Goal: Feedback & Contribution: Submit feedback/report problem

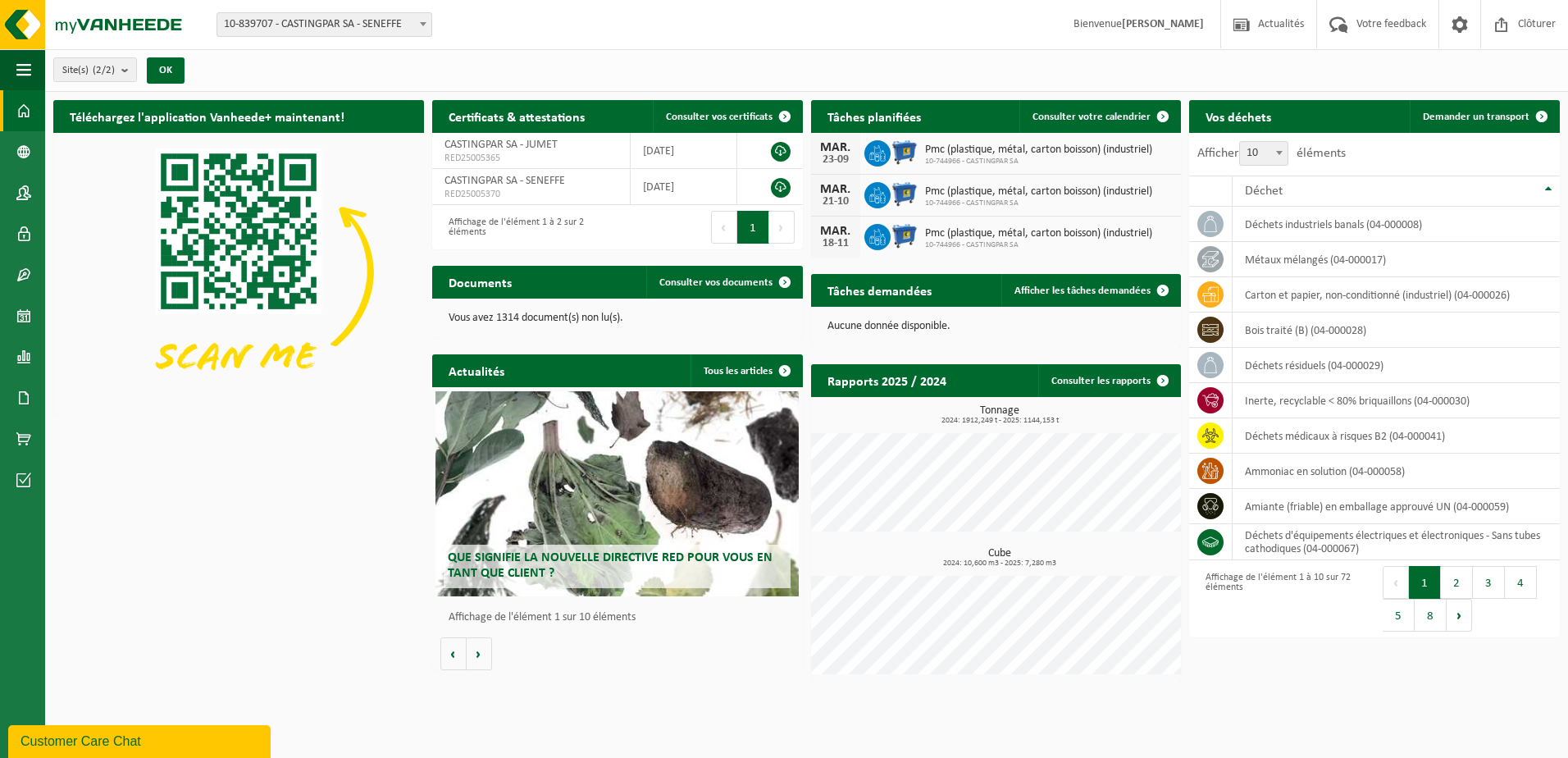
click at [345, 15] on span "10-839707 - CASTINGPAR SA - SENEFFE" at bounding box center [324, 25] width 214 height 23
select select "6262"
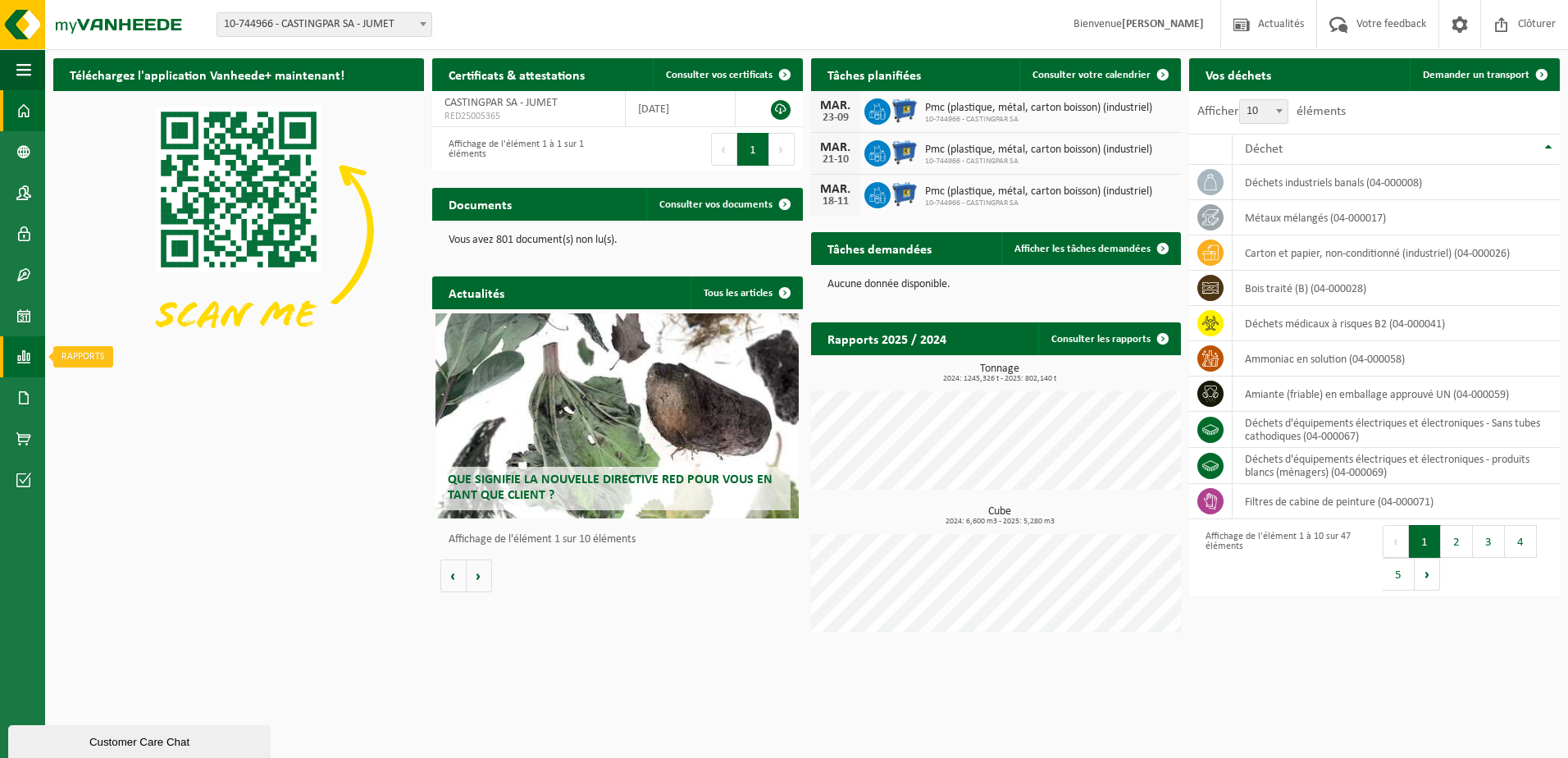
click at [25, 351] on span at bounding box center [23, 357] width 14 height 41
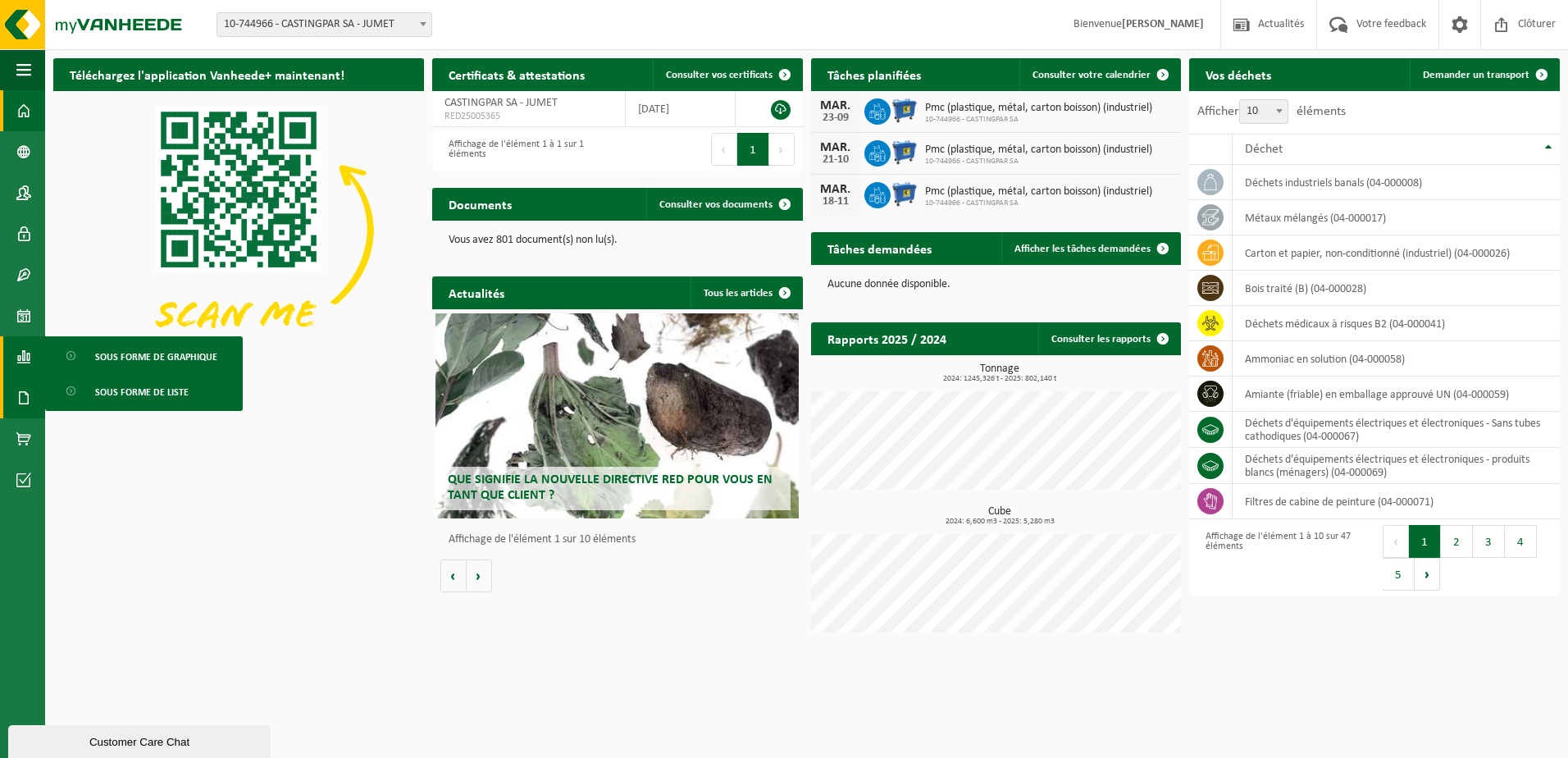
click at [25, 404] on span at bounding box center [23, 398] width 14 height 41
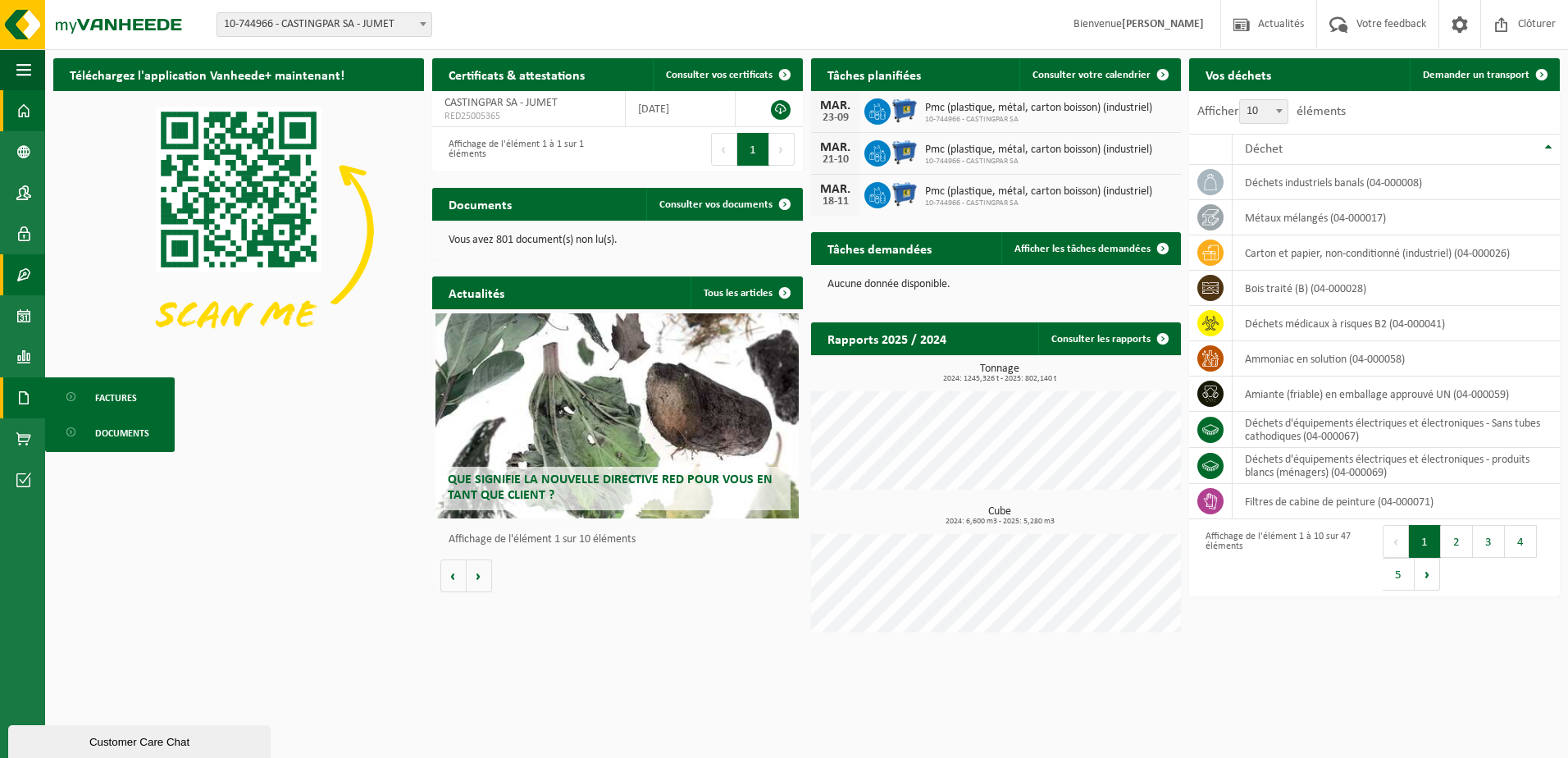
click at [14, 280] on link "Contrat(s)" at bounding box center [22, 275] width 45 height 41
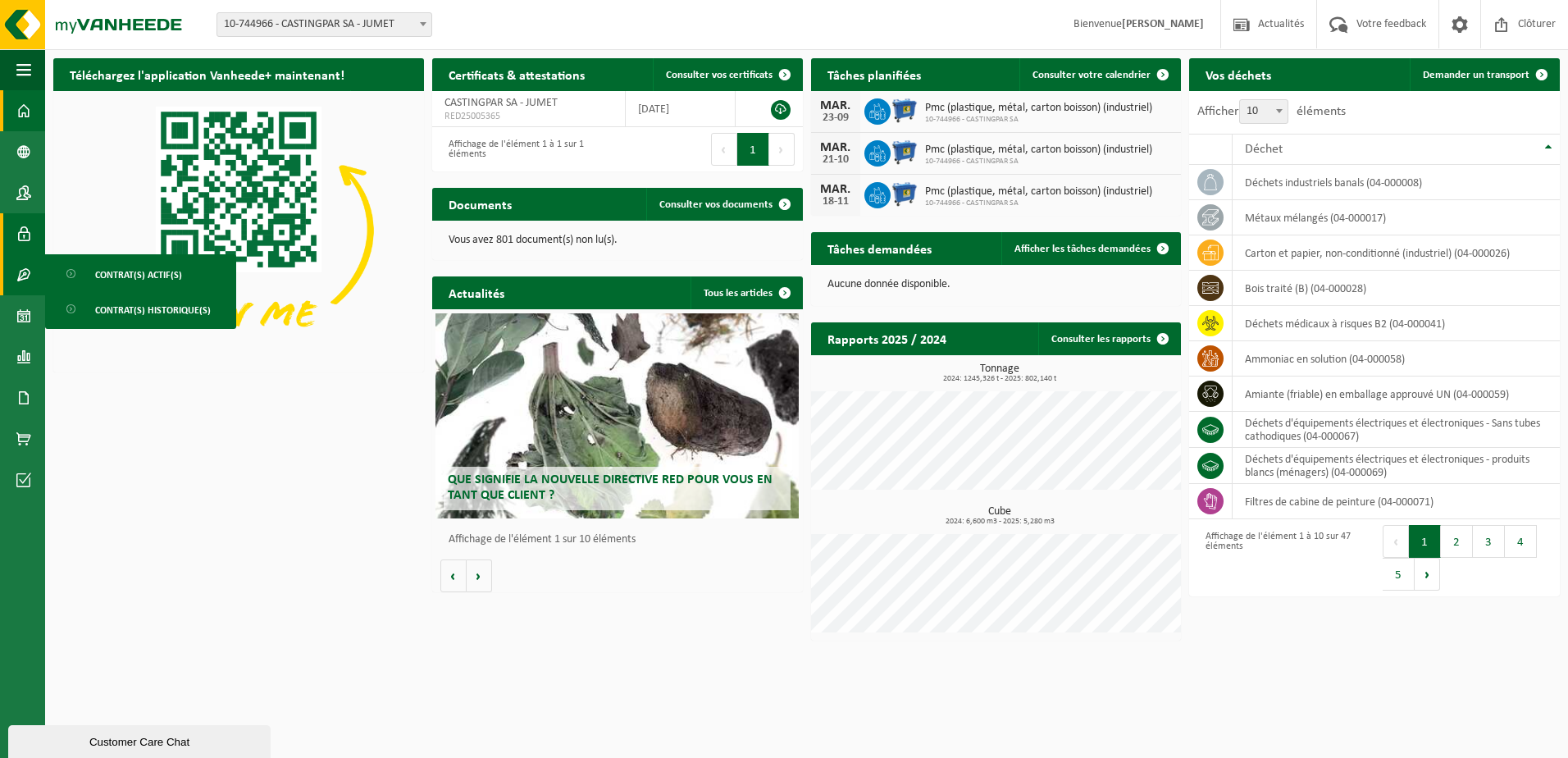
click at [18, 242] on span at bounding box center [23, 233] width 14 height 41
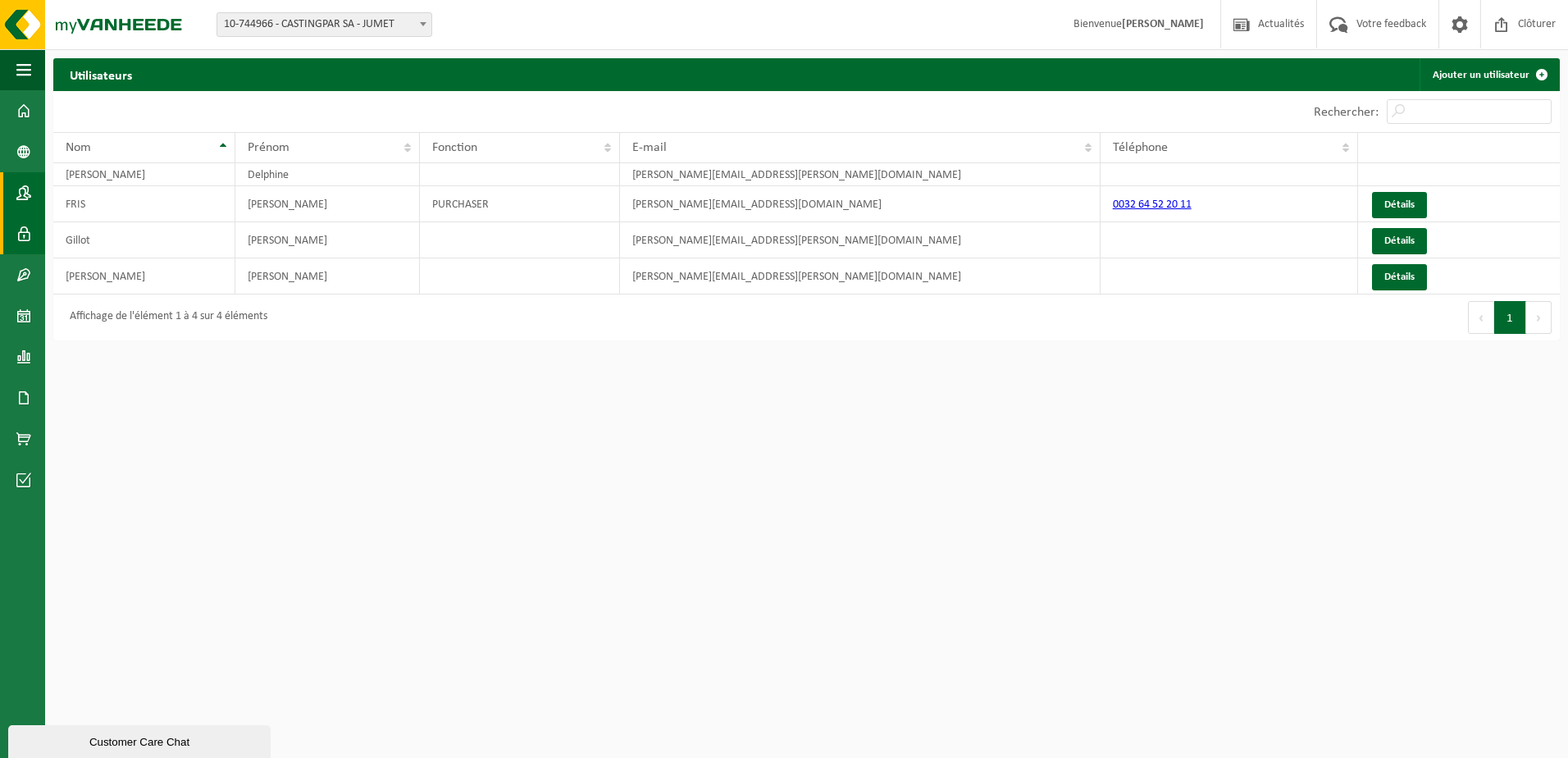
click at [19, 195] on span at bounding box center [23, 193] width 14 height 41
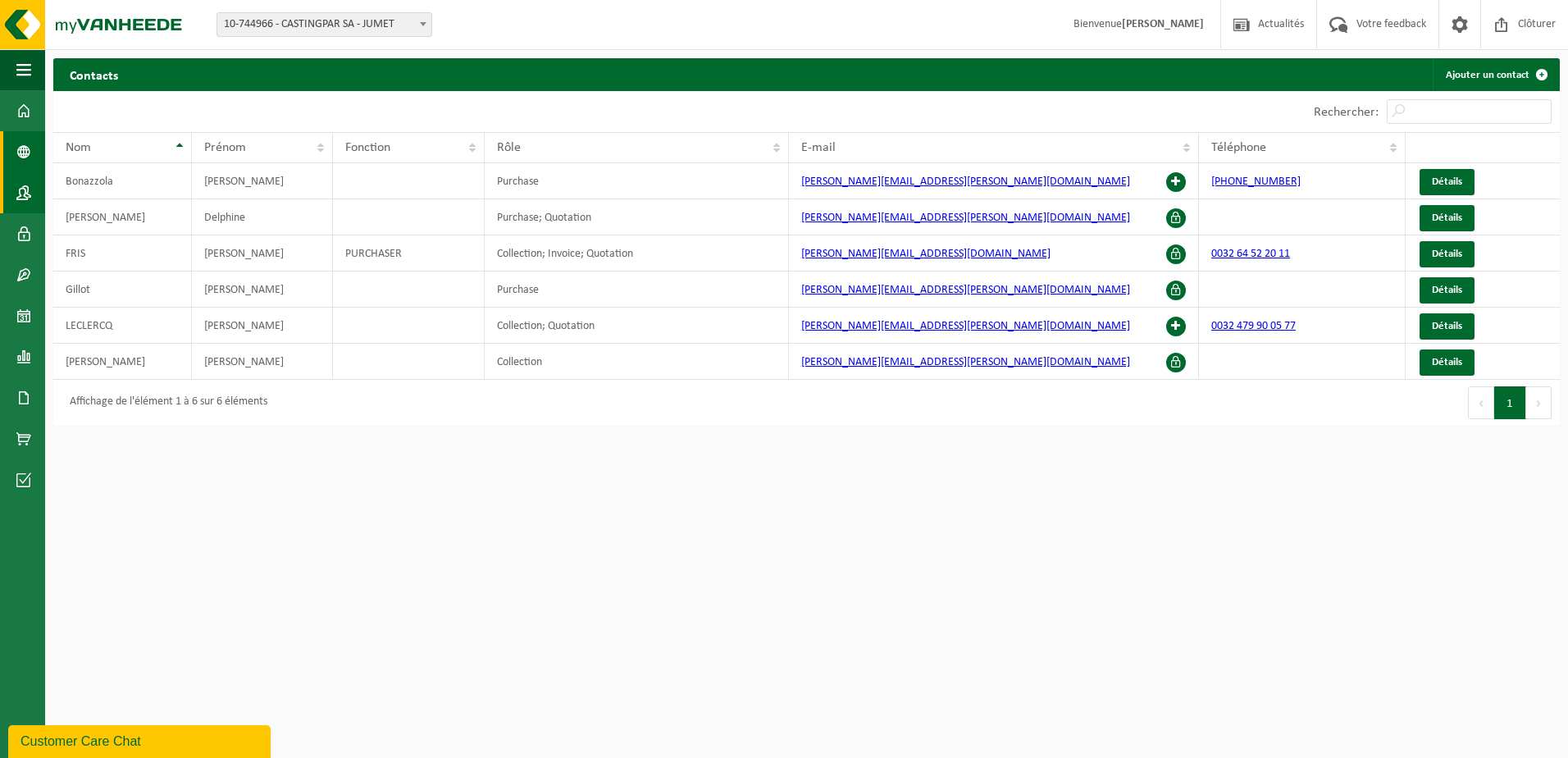
click at [23, 154] on span at bounding box center [23, 151] width 14 height 41
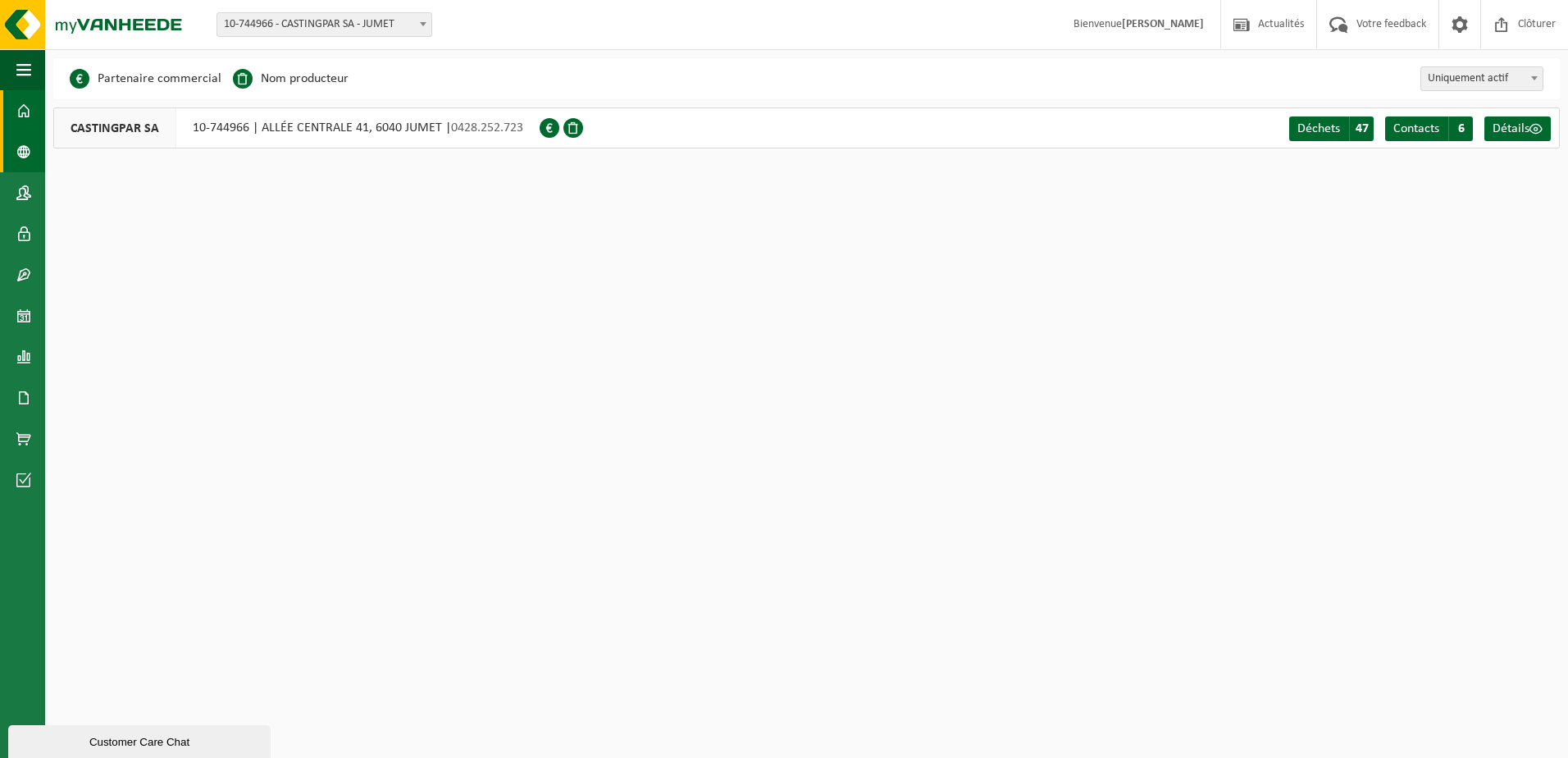
click at [23, 117] on span at bounding box center [23, 111] width 14 height 41
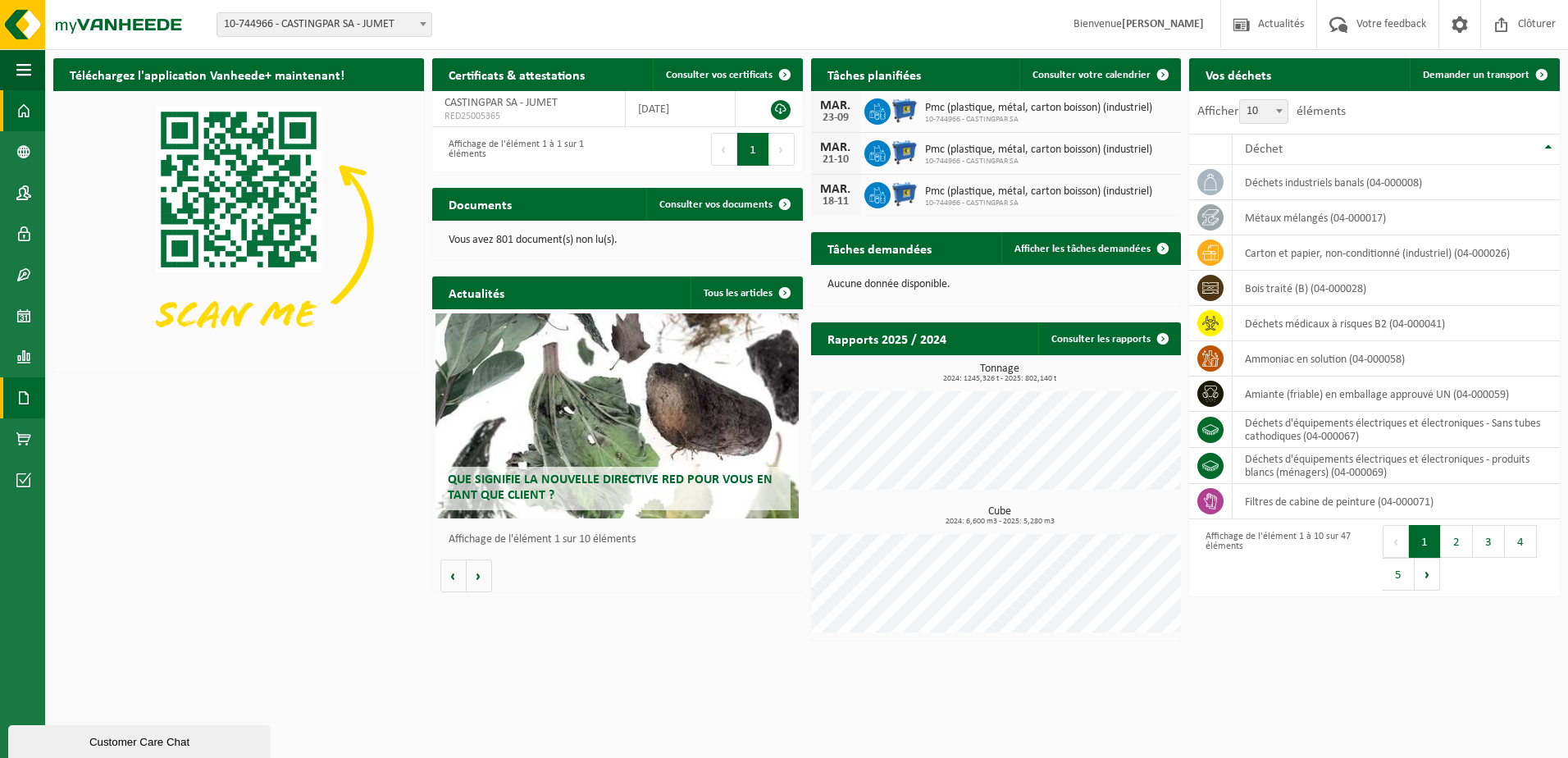
click at [16, 382] on span at bounding box center [23, 398] width 14 height 41
click at [1358, 28] on span "Votre feedback" at bounding box center [1391, 24] width 78 height 48
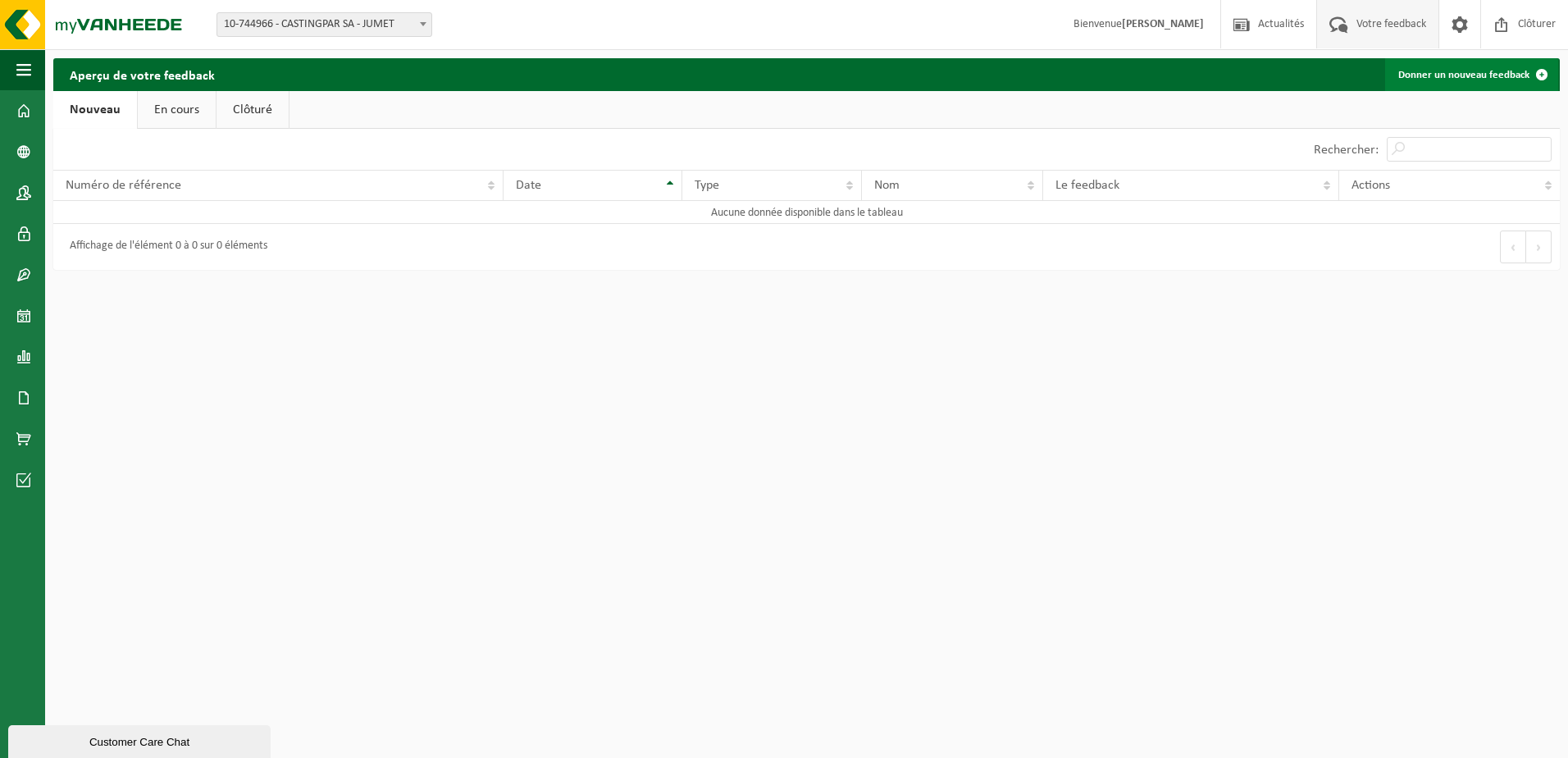
click at [1491, 71] on link "Donner un nouveau feedback" at bounding box center [1472, 74] width 173 height 33
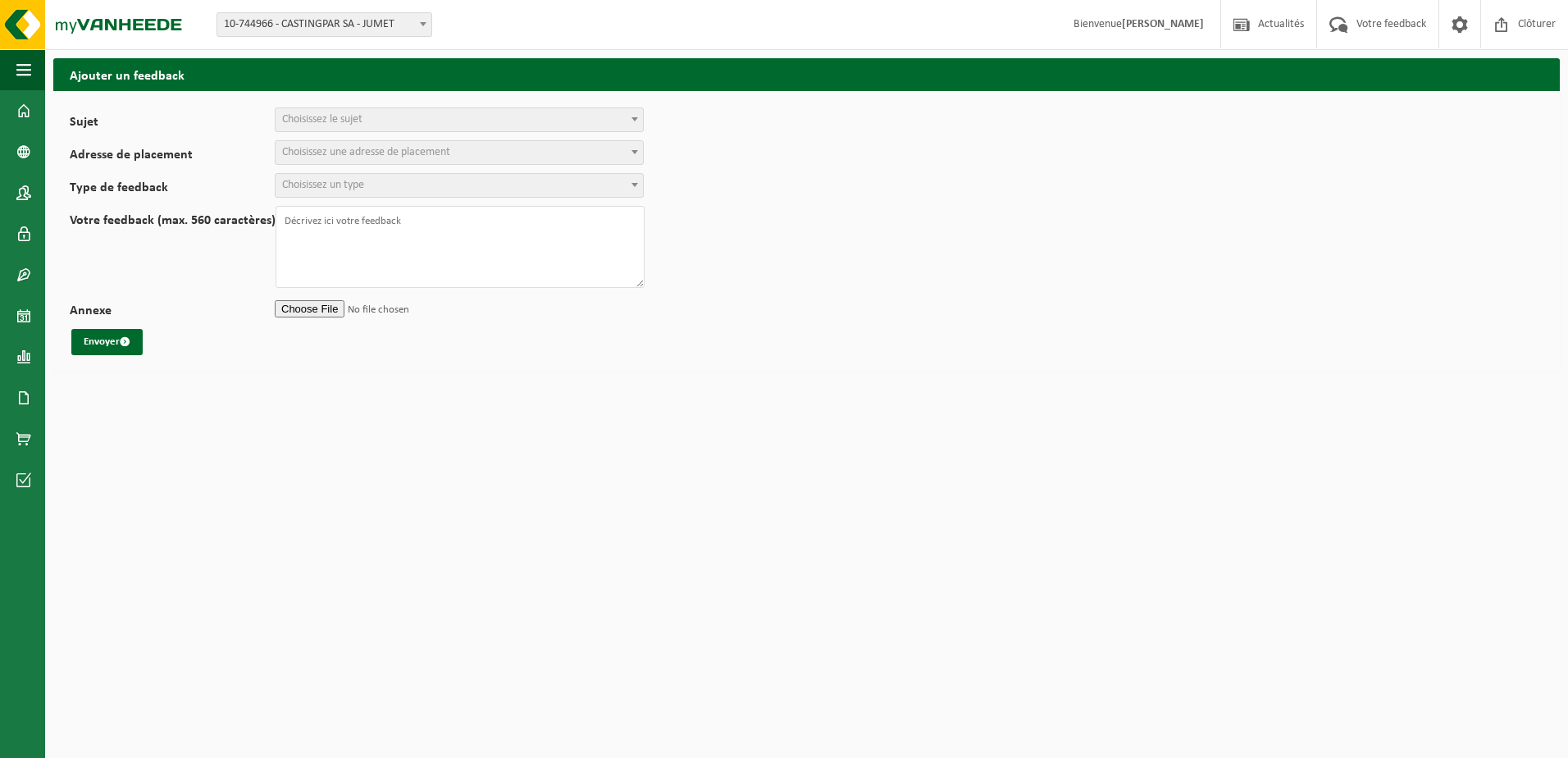
select select
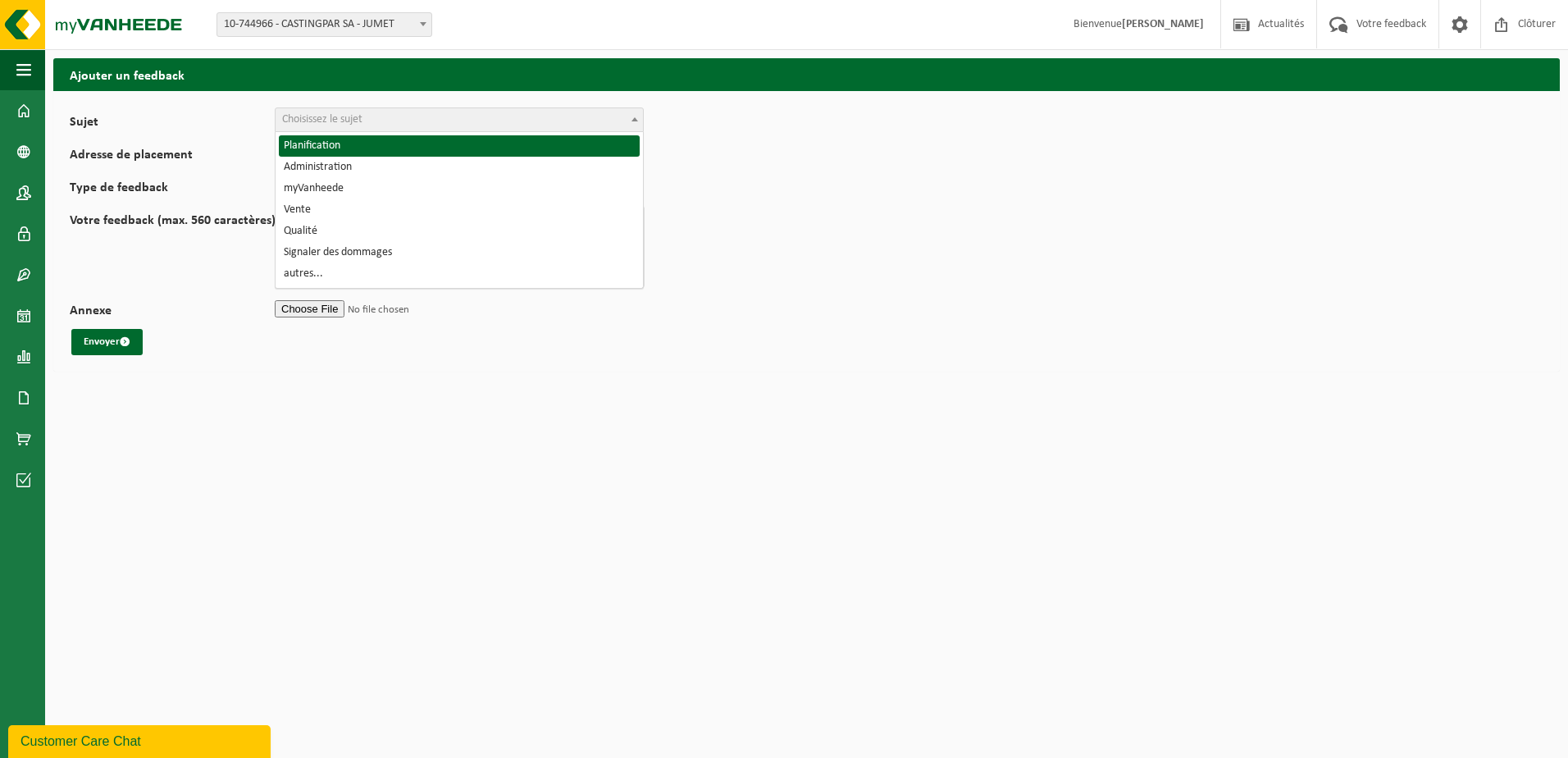
click at [496, 122] on span "Choisissez le sujet" at bounding box center [459, 119] width 367 height 23
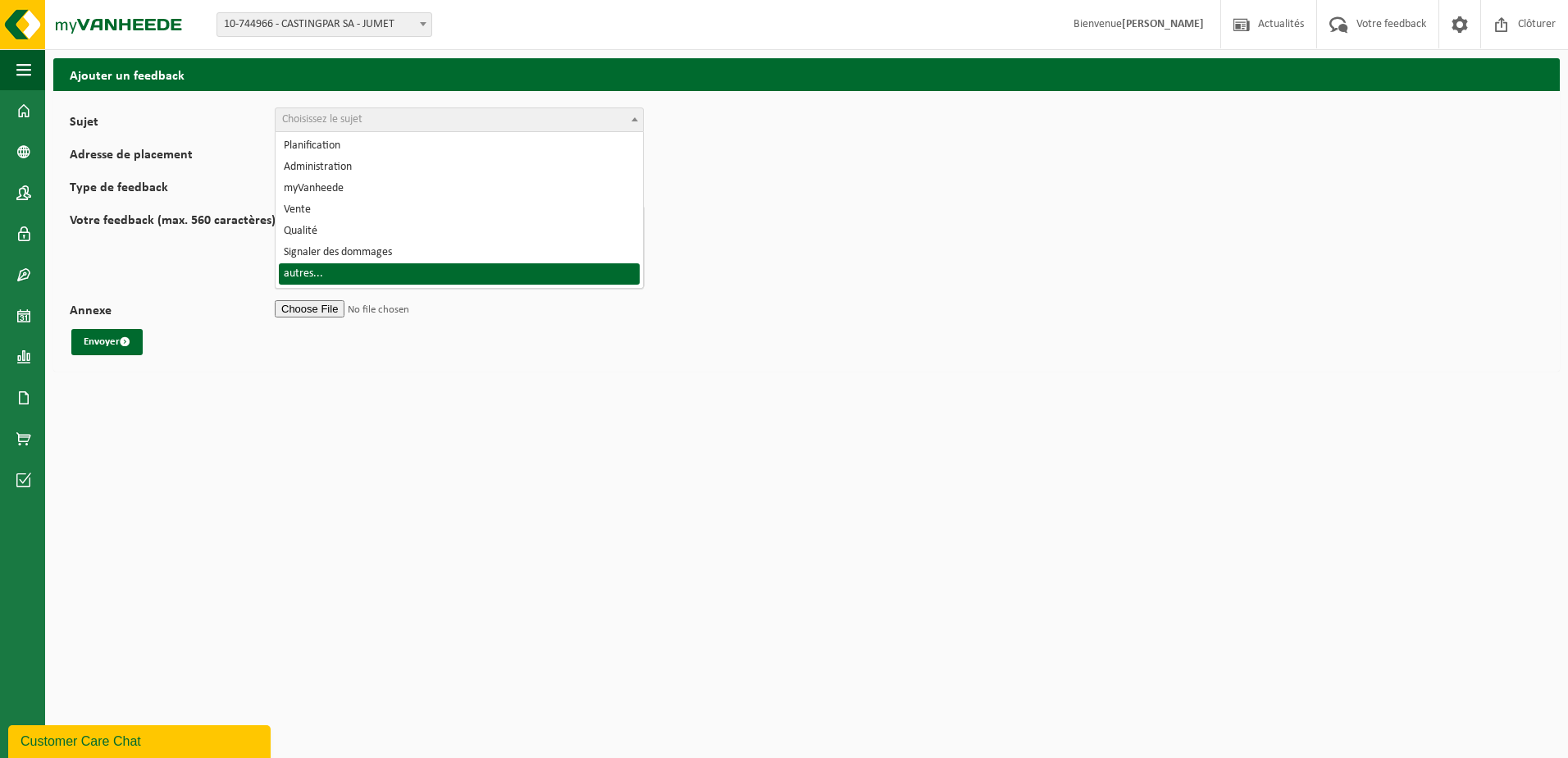
select select "32"
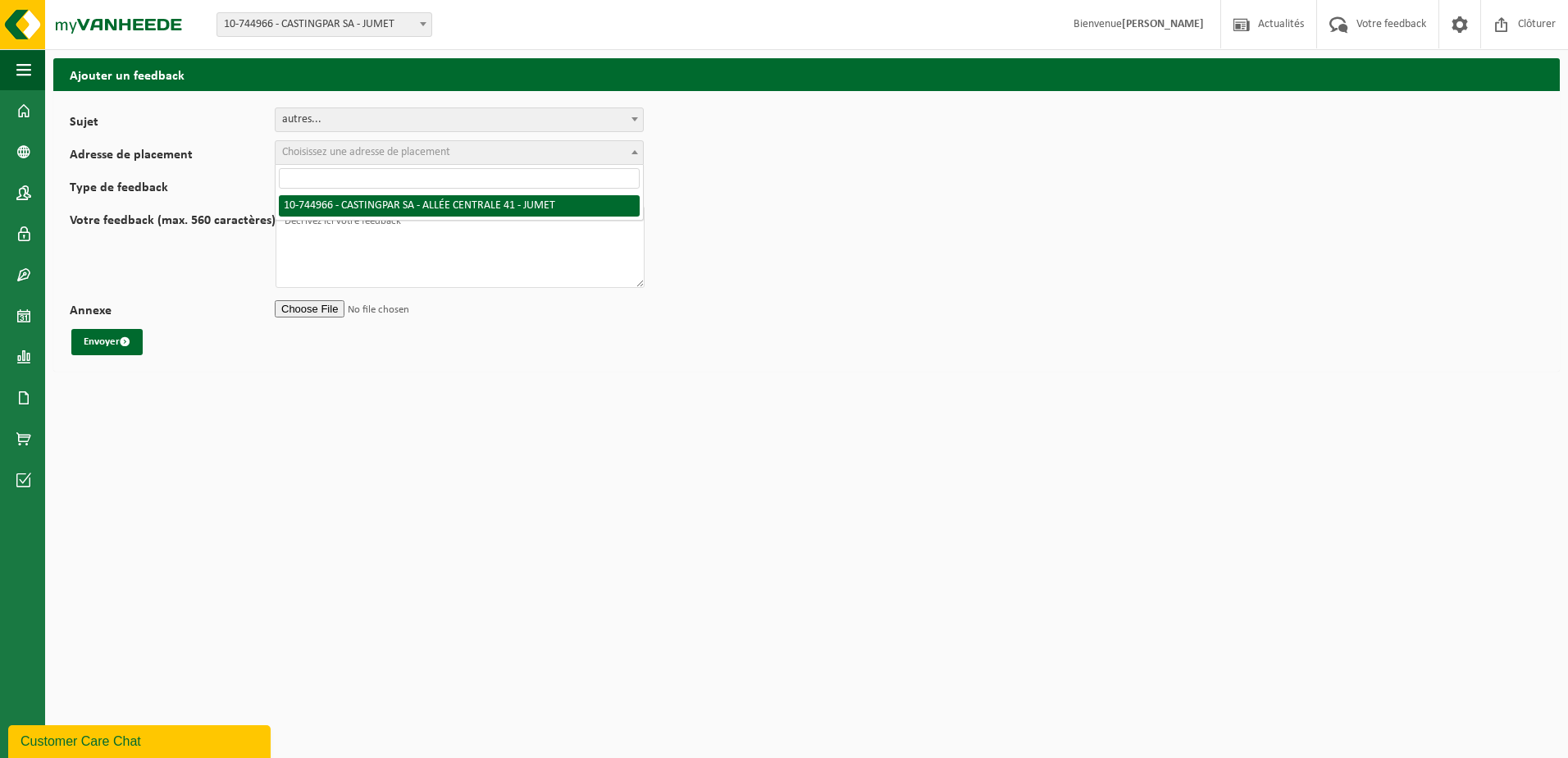
click at [364, 150] on span "Choisissez une adresse de placement" at bounding box center [366, 152] width 168 height 13
select select "6262"
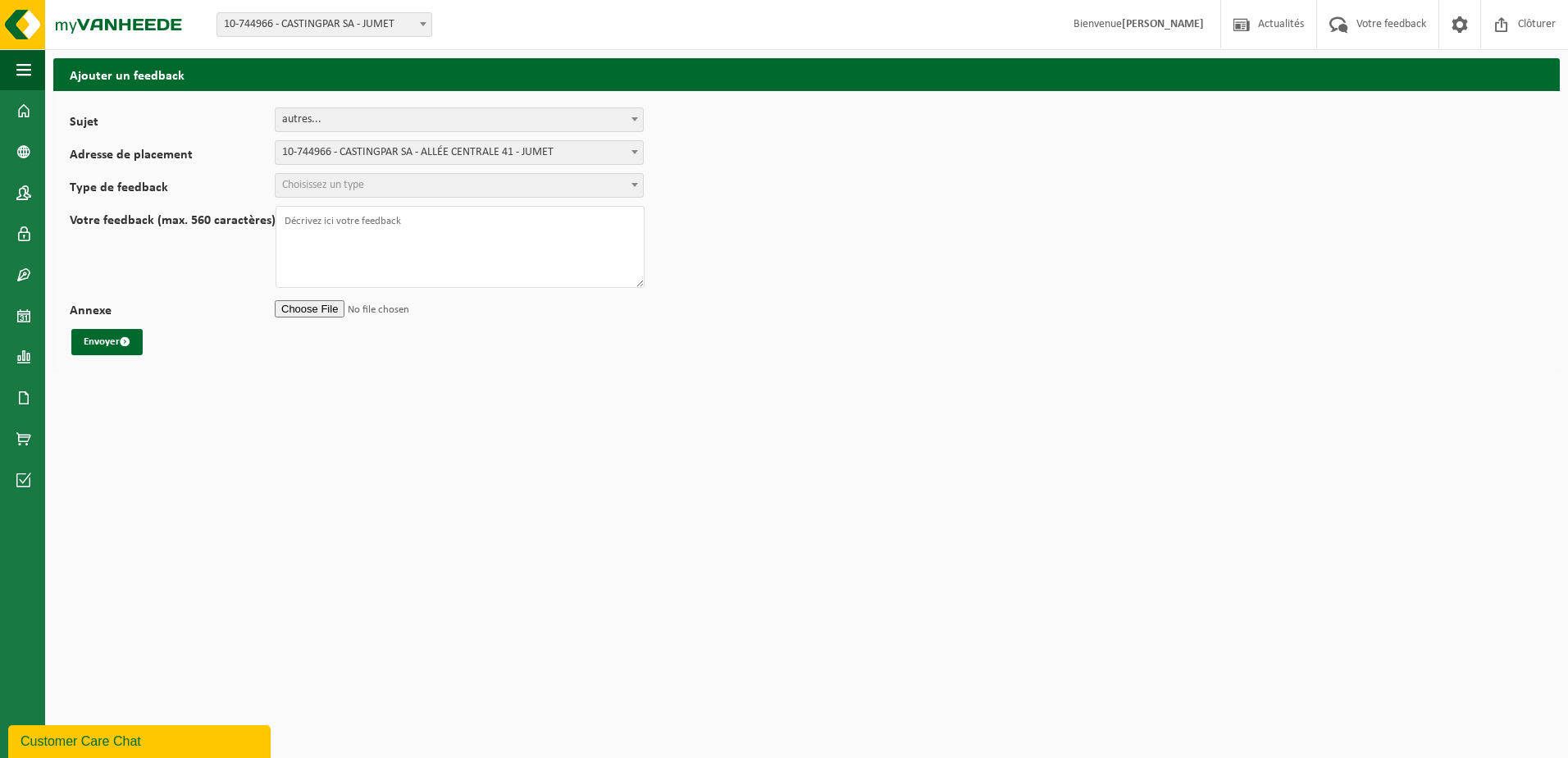
click at [365, 184] on span "Choisissez un type" at bounding box center [323, 184] width 82 height 13
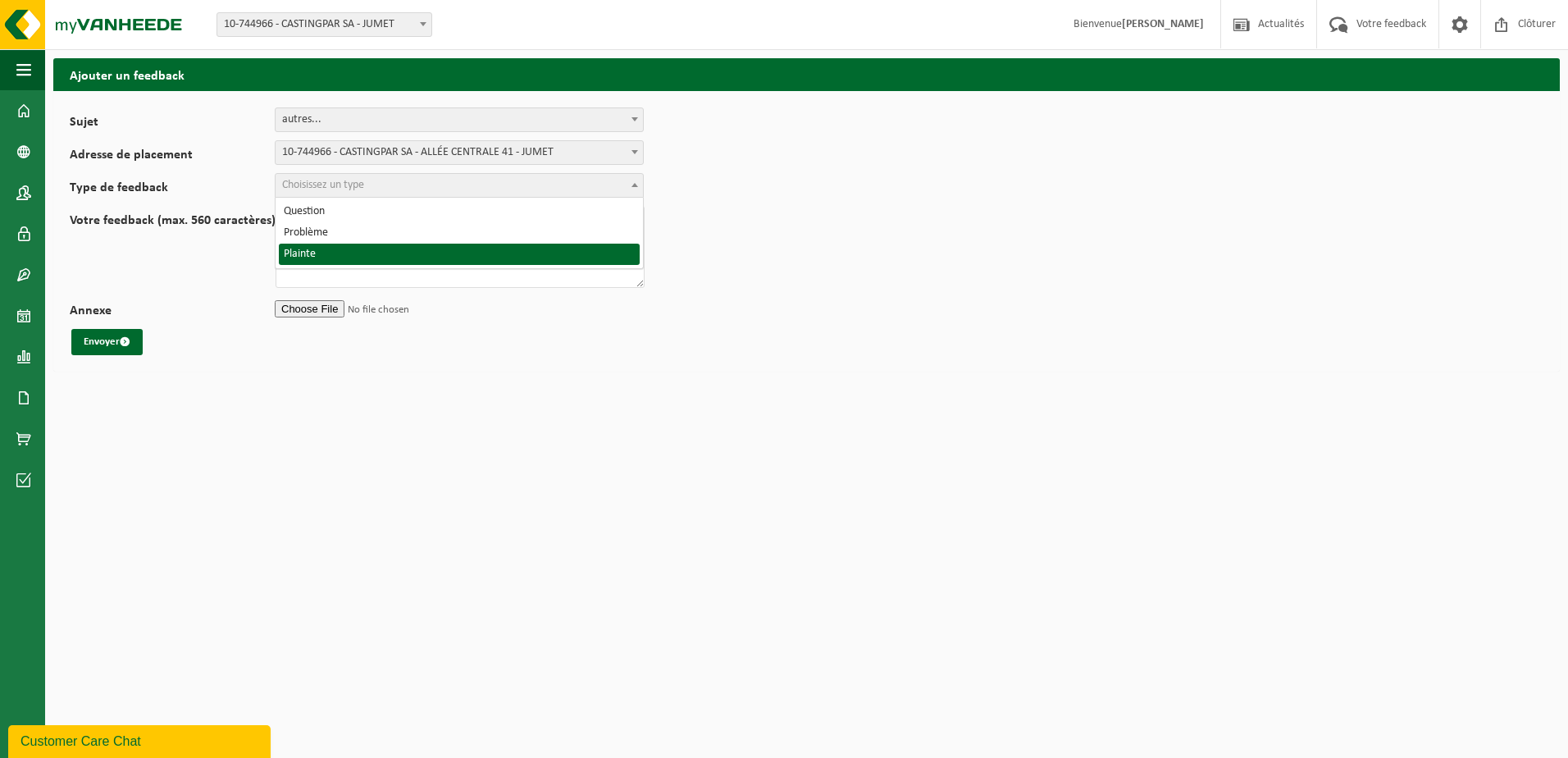
drag, startPoint x: 358, startPoint y: 231, endPoint x: 358, endPoint y: 251, distance: 20.0
select select "COM"
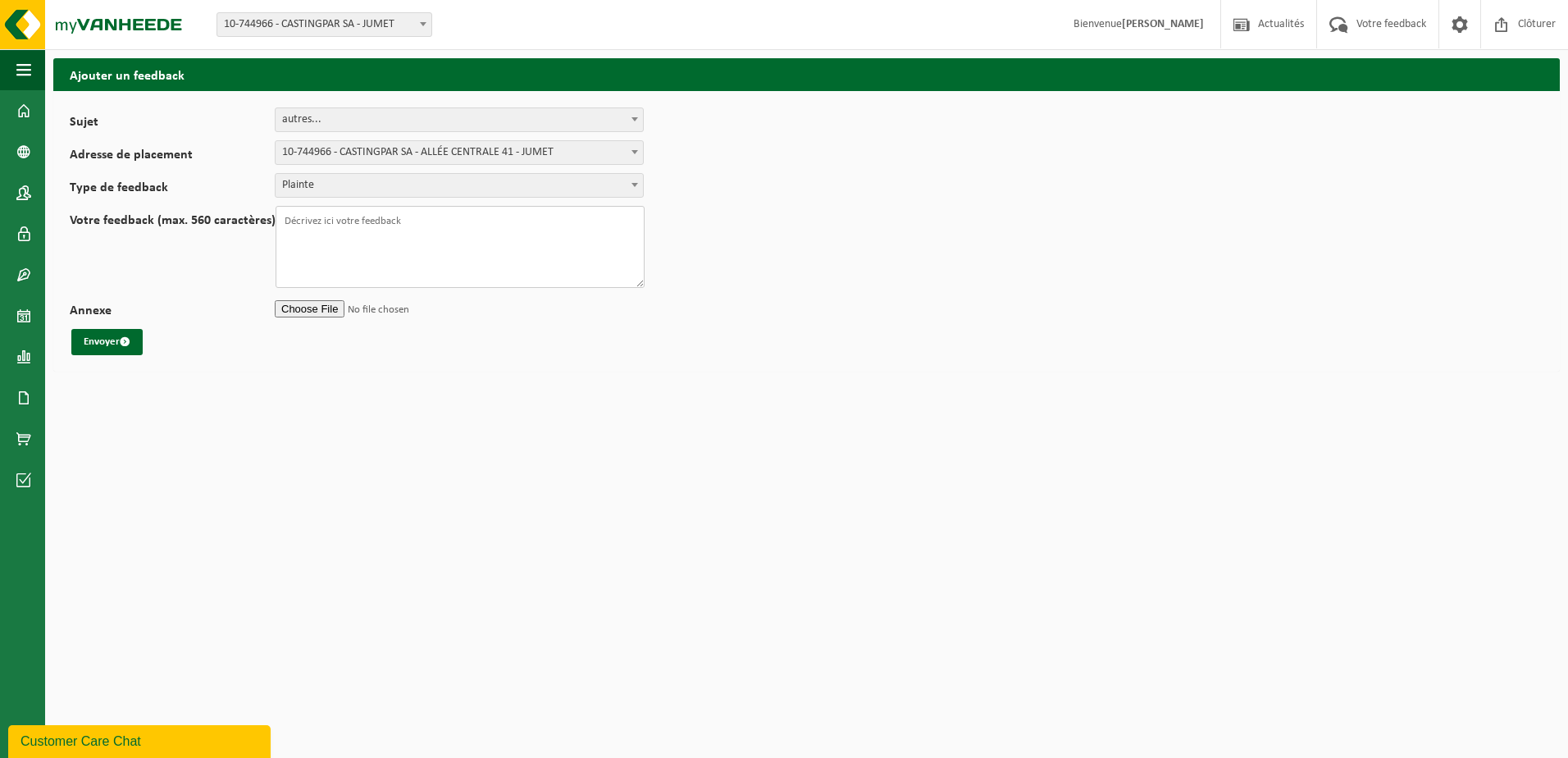
click at [358, 251] on textarea "Votre feedback (max. 560 caractères)" at bounding box center [460, 246] width 369 height 82
click at [336, 227] on textarea "Votre feedback (max. 560 caractères)" at bounding box center [460, 246] width 369 height 82
click at [428, 237] on textarea "Votre feedback (max. 560 caractères)" at bounding box center [460, 246] width 369 height 82
paste textarea "Nous avons reçu sur SETTAS un IBC bleu double paroi. Cependant celui-ci a été d…"
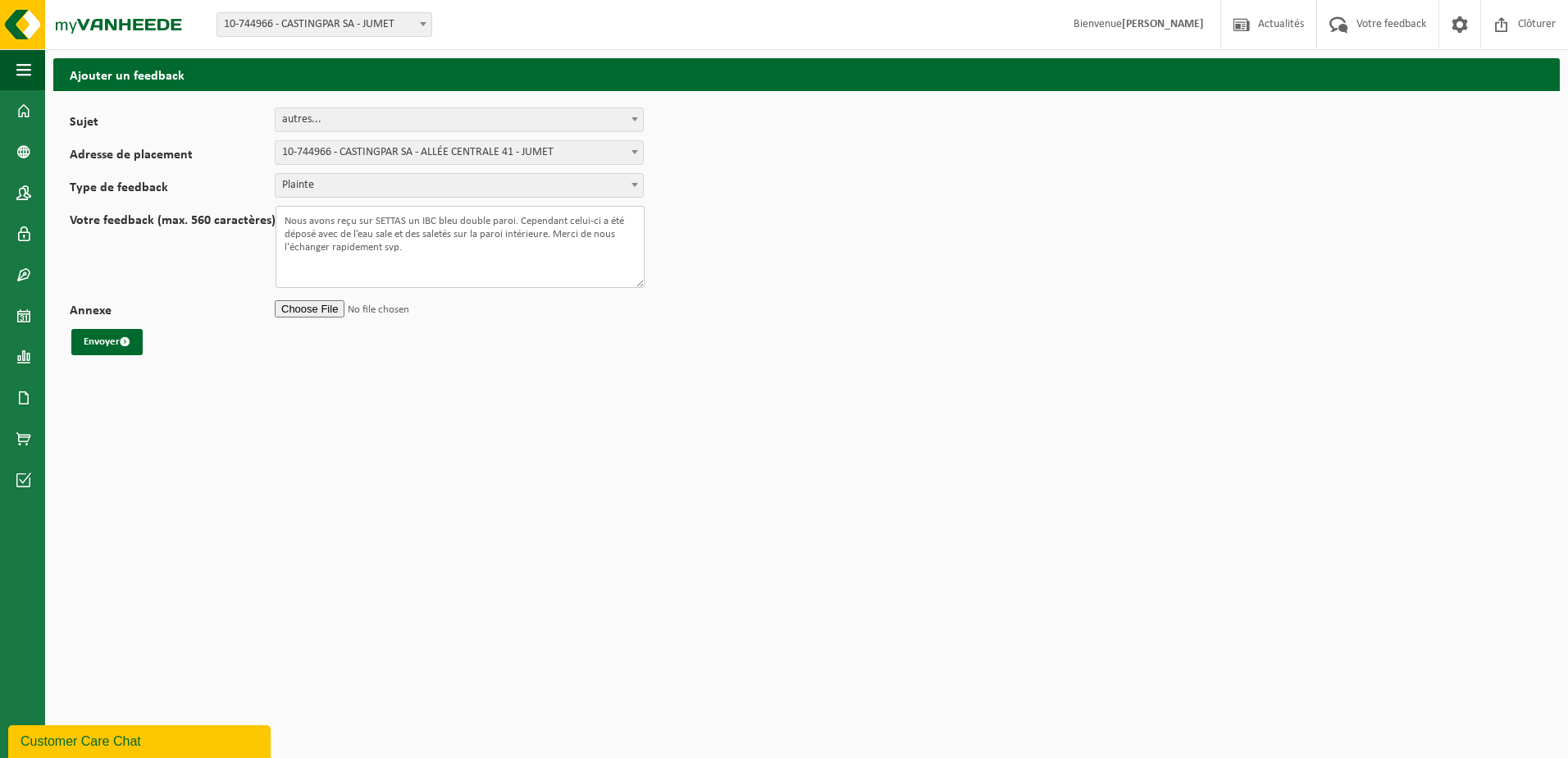
click at [398, 215] on textarea "Nous avons reçu sur SETTAS un IBC bleu double paroi. Cependant celui-ci a été d…" at bounding box center [460, 246] width 369 height 82
click at [544, 283] on textarea "Nous avons reçu sur Jumetun IBC bleu double paroi. Cependant celui-ci a été dép…" at bounding box center [460, 246] width 369 height 82
type textarea "Nous avons reçu sur Jumetun IBC bleu double paroi. Cependant celui-ci a été dép…"
click at [130, 339] on span "submit" at bounding box center [125, 342] width 11 height 11
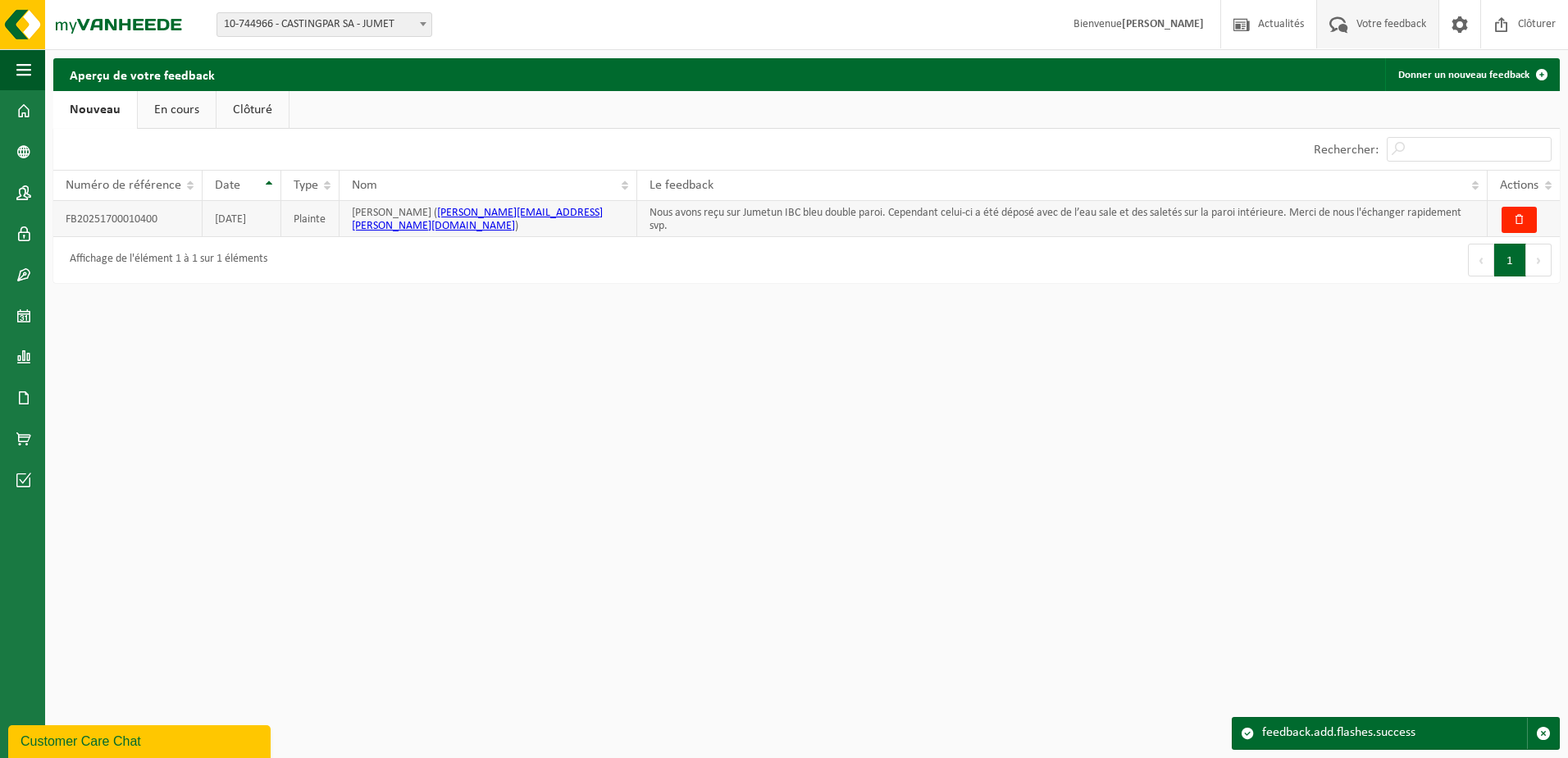
click at [1308, 218] on td "Nous avons reçu sur Jumetun IBC bleu double paroi. Cependant celui-ci a été dép…" at bounding box center [1063, 219] width 851 height 36
